Goal: Task Accomplishment & Management: Complete application form

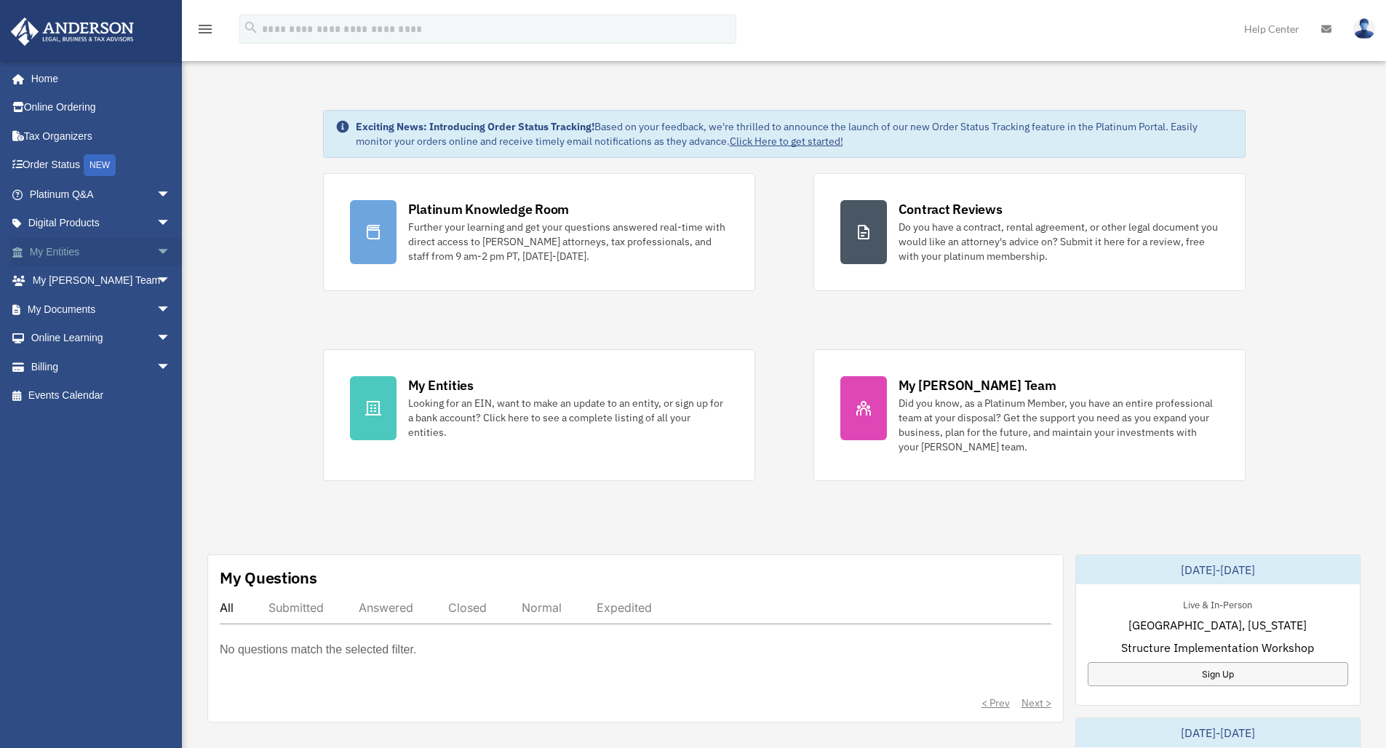
click at [156, 247] on span "arrow_drop_down" at bounding box center [170, 252] width 29 height 30
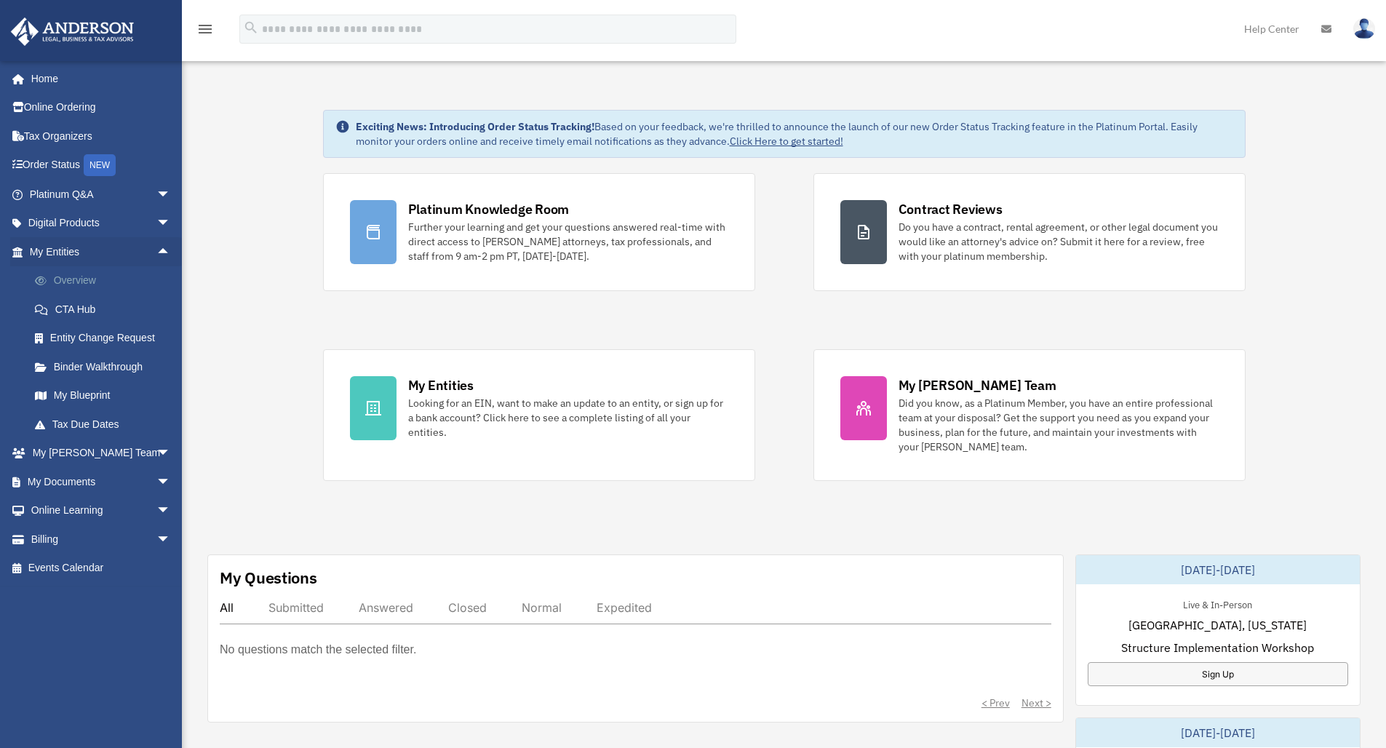
click at [88, 274] on link "Overview" at bounding box center [106, 280] width 172 height 29
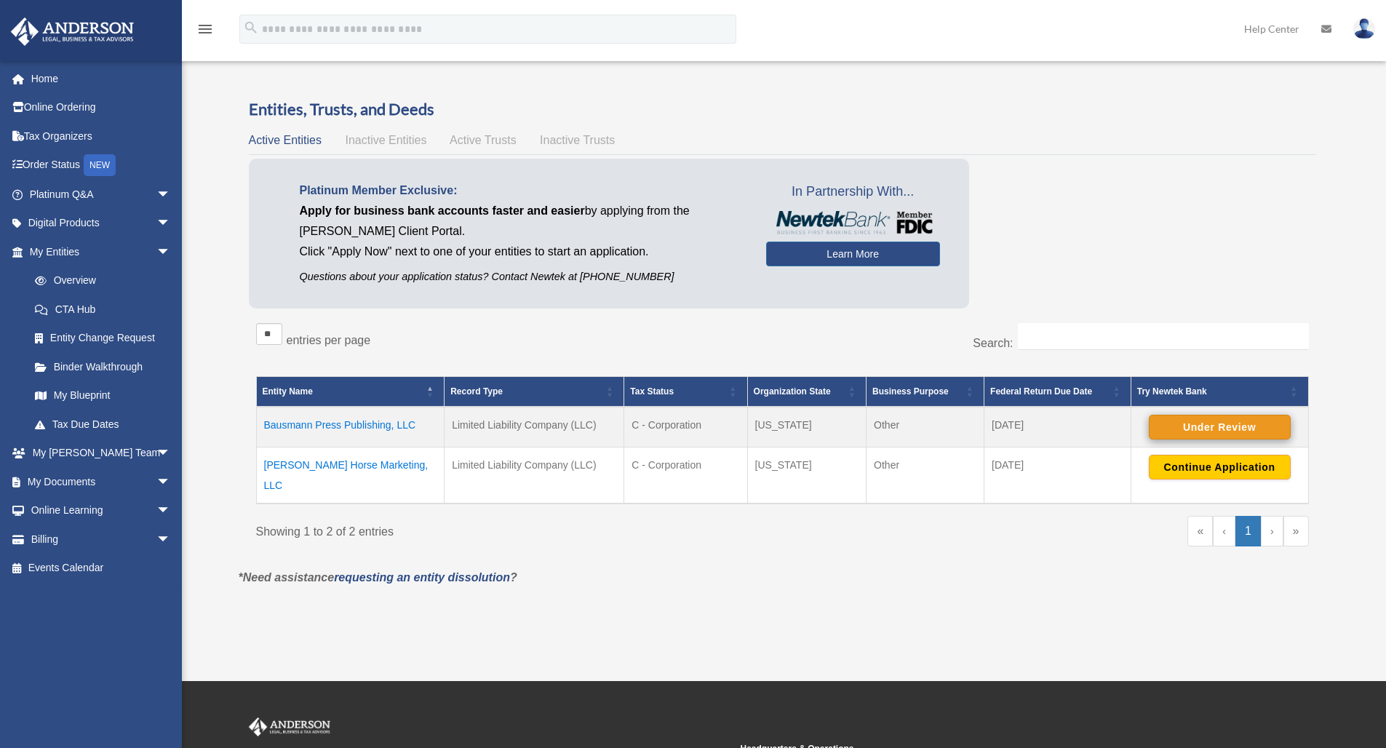
click at [1219, 426] on button "Under Review" at bounding box center [1220, 427] width 142 height 25
click at [387, 139] on span "Inactive Entities" at bounding box center [385, 140] width 81 height 12
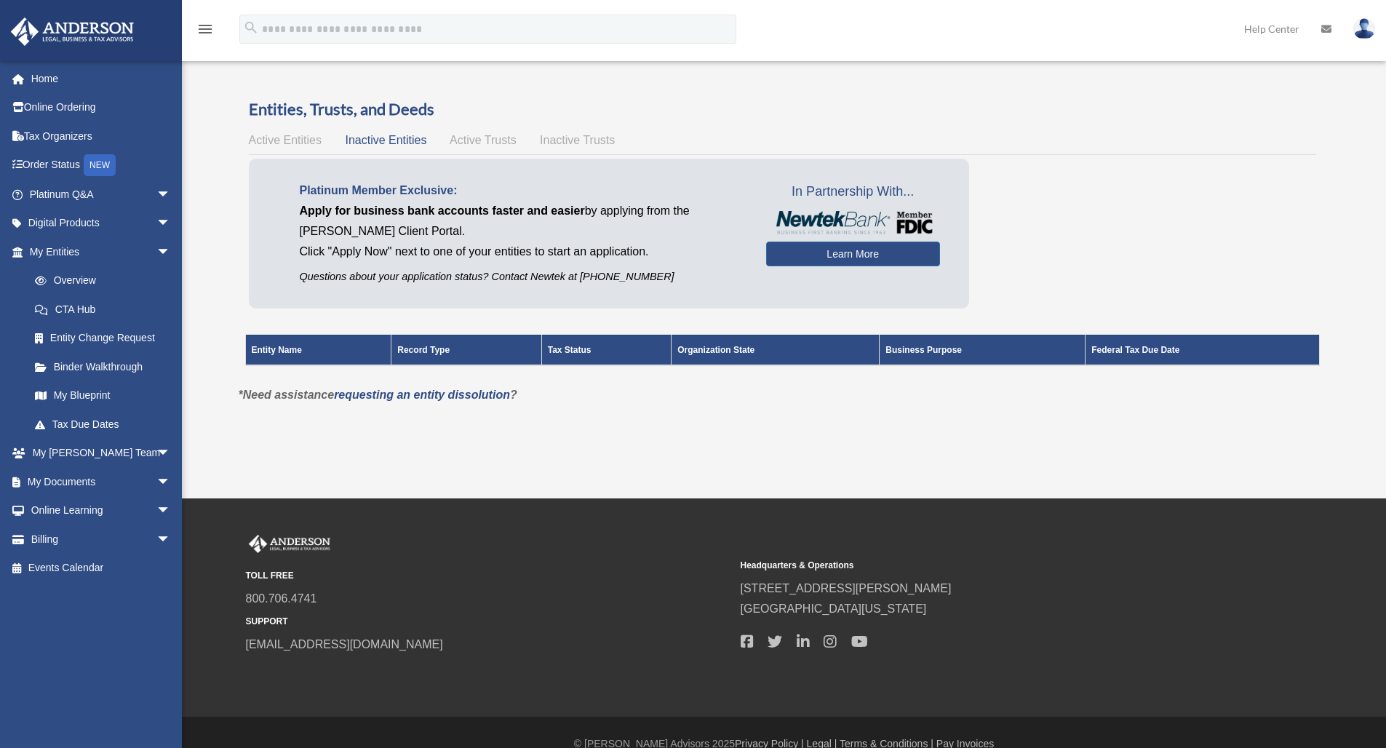
click at [477, 132] on div "Active Entities Inactive Entities Active Trusts Inactive Trusts" at bounding box center [782, 140] width 1067 height 20
click at [478, 136] on span "Active Trusts" at bounding box center [483, 140] width 67 height 12
click at [590, 136] on span "Inactive Trusts" at bounding box center [577, 140] width 75 height 12
click at [295, 137] on span "Active Entities" at bounding box center [285, 140] width 73 height 12
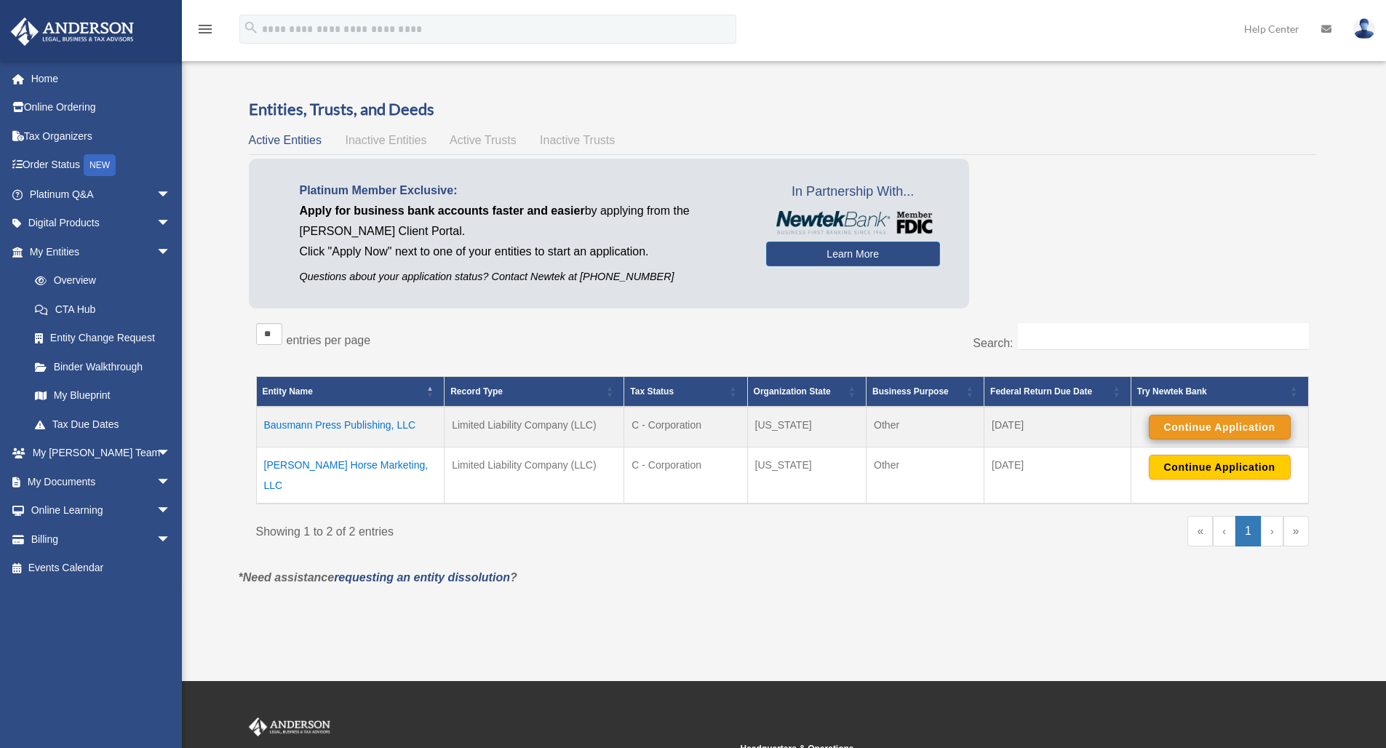
click at [1183, 426] on button "Continue Application" at bounding box center [1220, 427] width 142 height 25
click at [1366, 32] on img at bounding box center [1364, 28] width 22 height 21
click at [1368, 26] on img at bounding box center [1364, 28] width 22 height 21
click at [1365, 29] on img at bounding box center [1364, 28] width 22 height 21
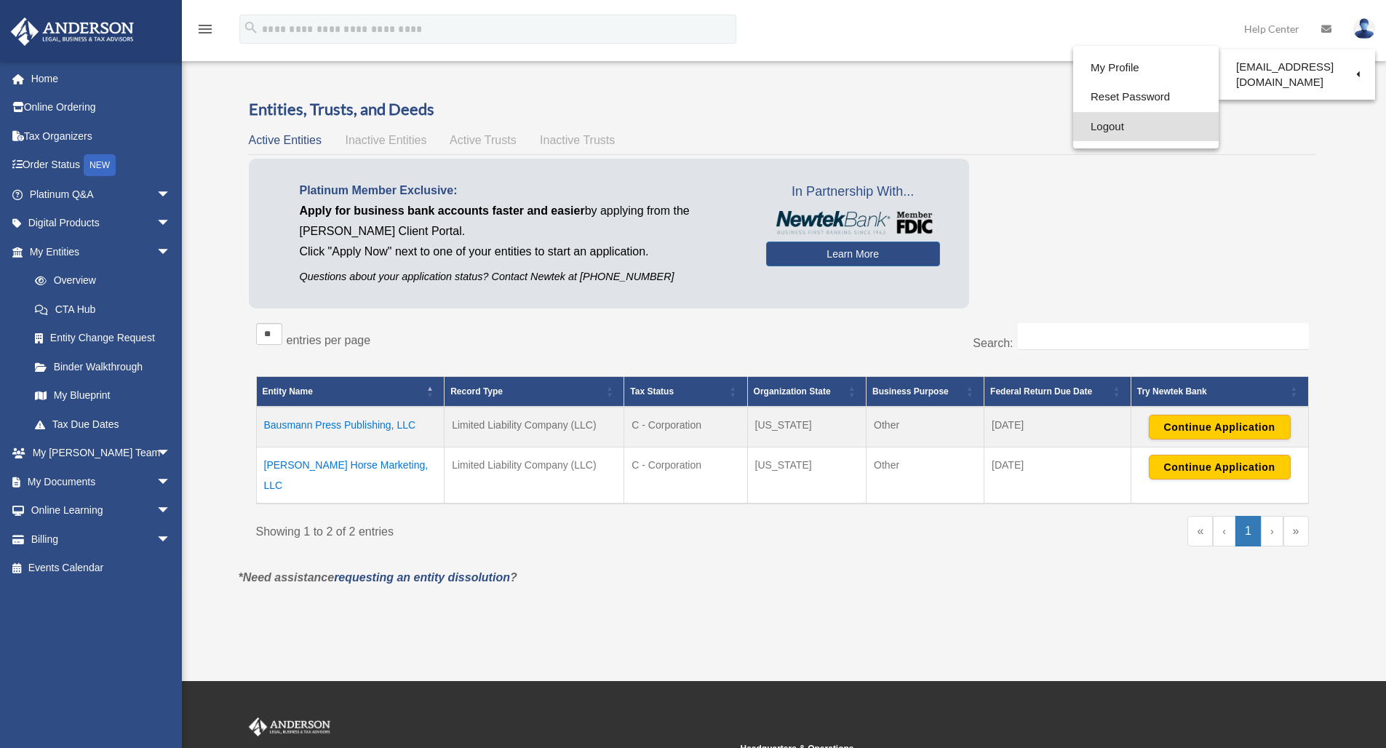
click at [1102, 127] on link "Logout" at bounding box center [1145, 127] width 145 height 30
